Goal: Task Accomplishment & Management: Manage account settings

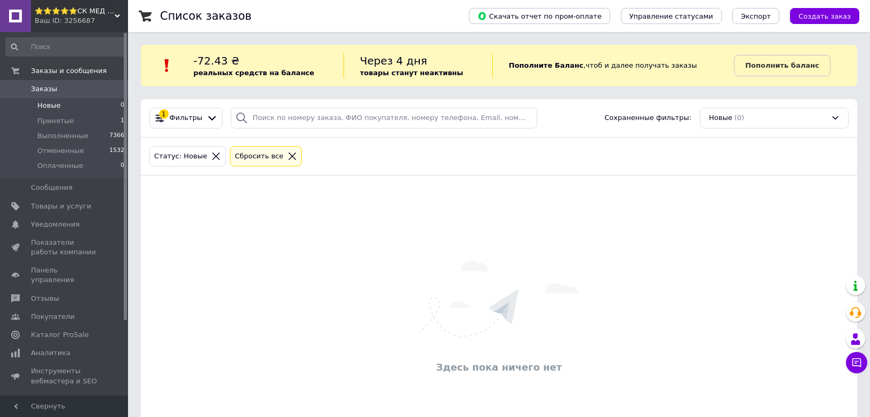
click at [428, 19] on div "Список заказов" at bounding box center [303, 16] width 287 height 32
